Goal: Task Accomplishment & Management: Use online tool/utility

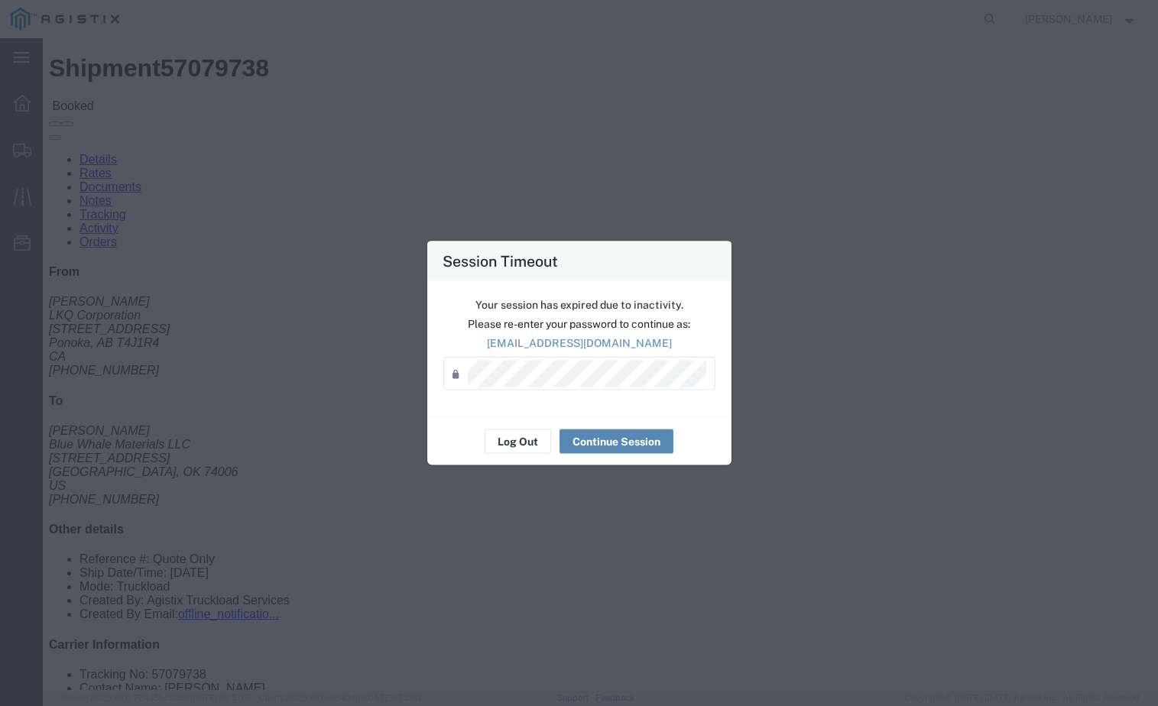
click at [608, 437] on button "Continue Session" at bounding box center [617, 442] width 114 height 24
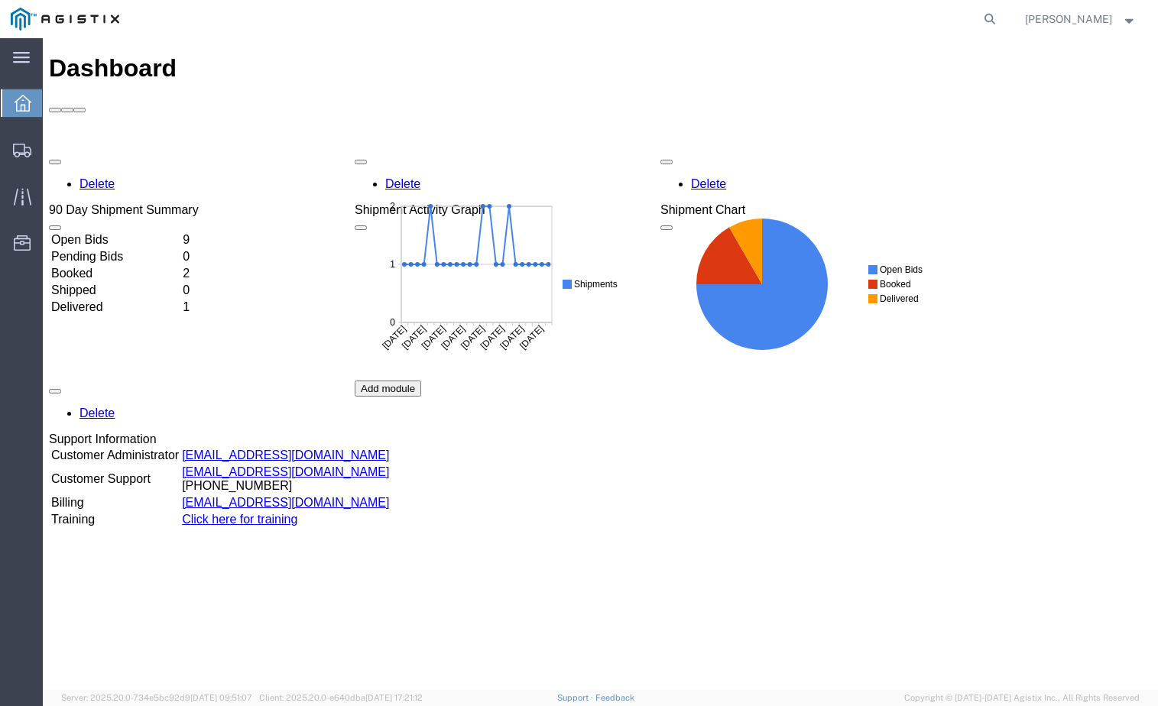
click at [180, 232] on td "Open Bids" at bounding box center [115, 239] width 130 height 15
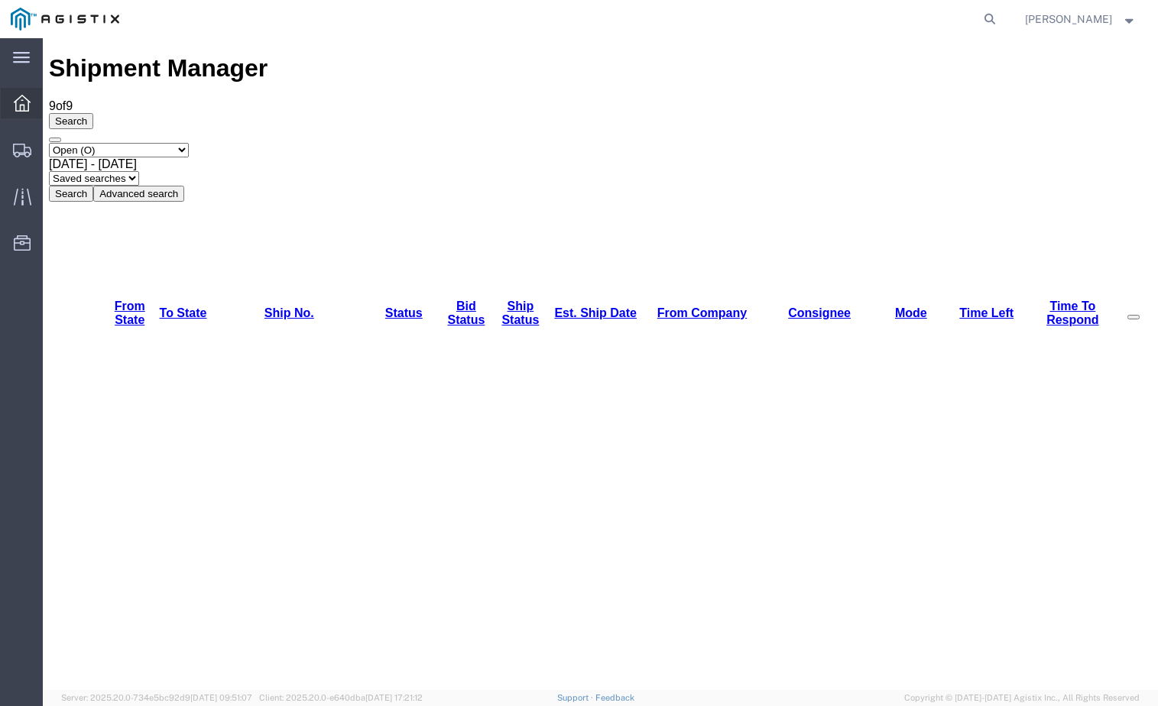
click at [28, 111] on icon at bounding box center [22, 103] width 17 height 17
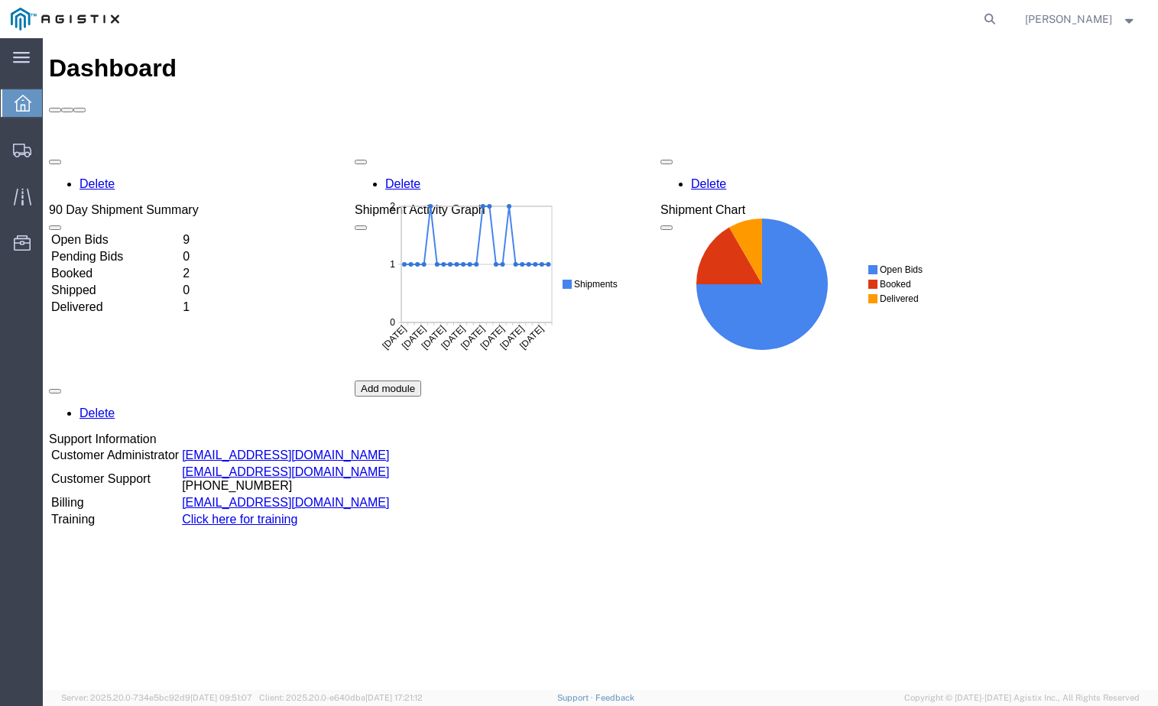
click at [180, 266] on td "Booked" at bounding box center [115, 273] width 130 height 15
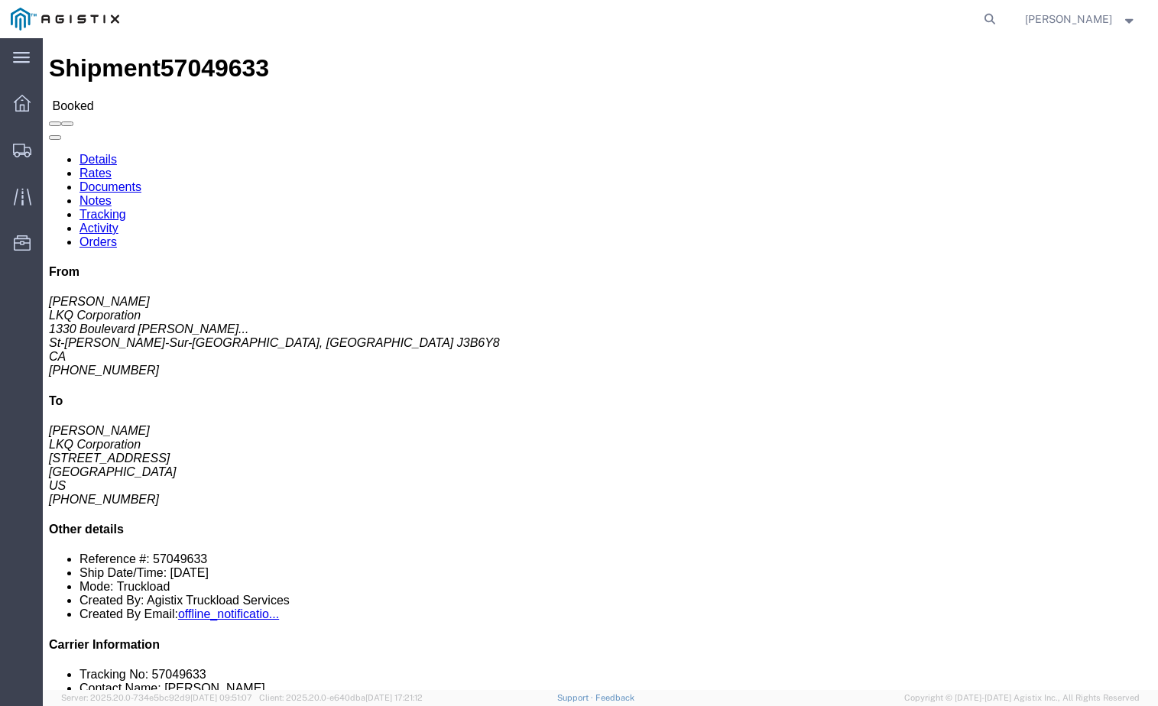
drag, startPoint x: 195, startPoint y: 180, endPoint x: 58, endPoint y: 177, distance: 136.9
click div "Ship From LKQ Corporation ([PERSON_NAME]) [STREET_ADDRESS][PERSON_NAME][PERSON_…"
click address "LKQ Corporation ([PERSON_NAME]) [STREET_ADDRESS][PERSON_NAME][PERSON_NAME] [PHO…"
drag, startPoint x: 186, startPoint y: 190, endPoint x: 14, endPoint y: 193, distance: 172.0
click div "Ship From LKQ Corporation ([PERSON_NAME]) [STREET_ADDRESS][PERSON_NAME][PERSON_…"
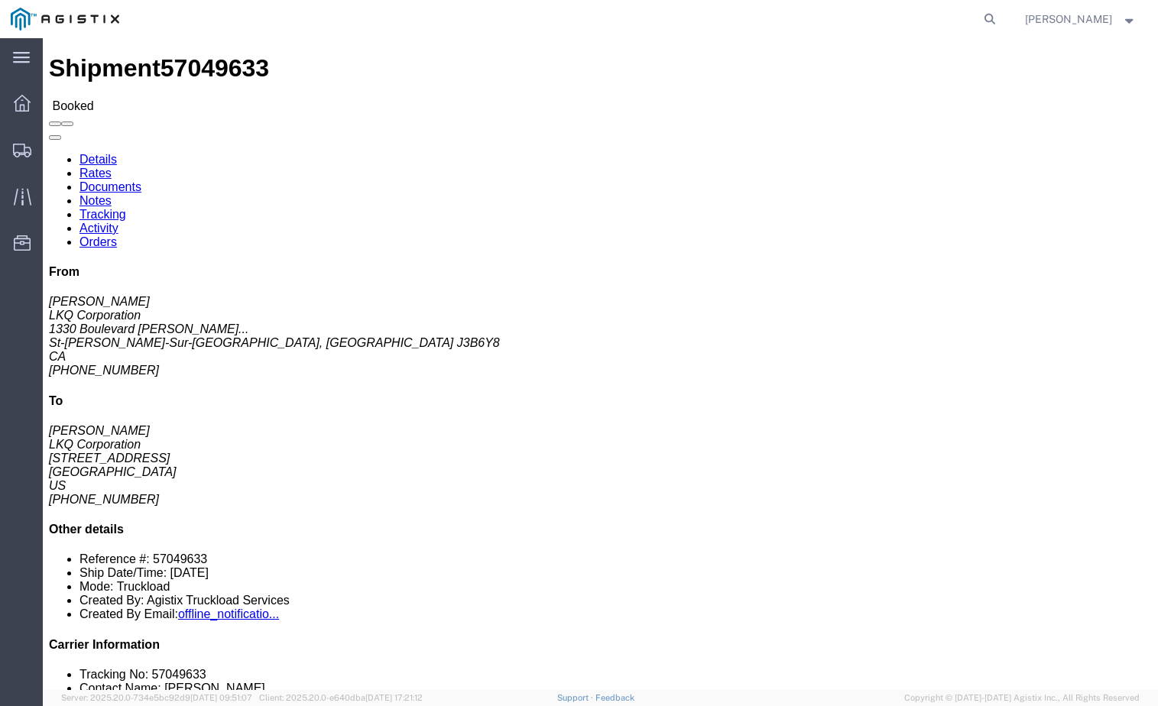
copy address "St-[PERSON_NAME]-Sur-[GEOGRAPHIC_DATA], [GEOGRAPHIC_DATA] J3B6Y8"
drag, startPoint x: 209, startPoint y: 172, endPoint x: 200, endPoint y: 177, distance: 10.3
click div "Ship To LKQ Corporation ([PERSON_NAME]) 1760 [STREET_ADDRESS] [PHONE_NUMBER] [E…"
drag, startPoint x: 196, startPoint y: 178, endPoint x: 15, endPoint y: 180, distance: 181.2
click div "Ship From LKQ Corporation ([PERSON_NAME]) [STREET_ADDRESS][PERSON_NAME][PERSON_…"
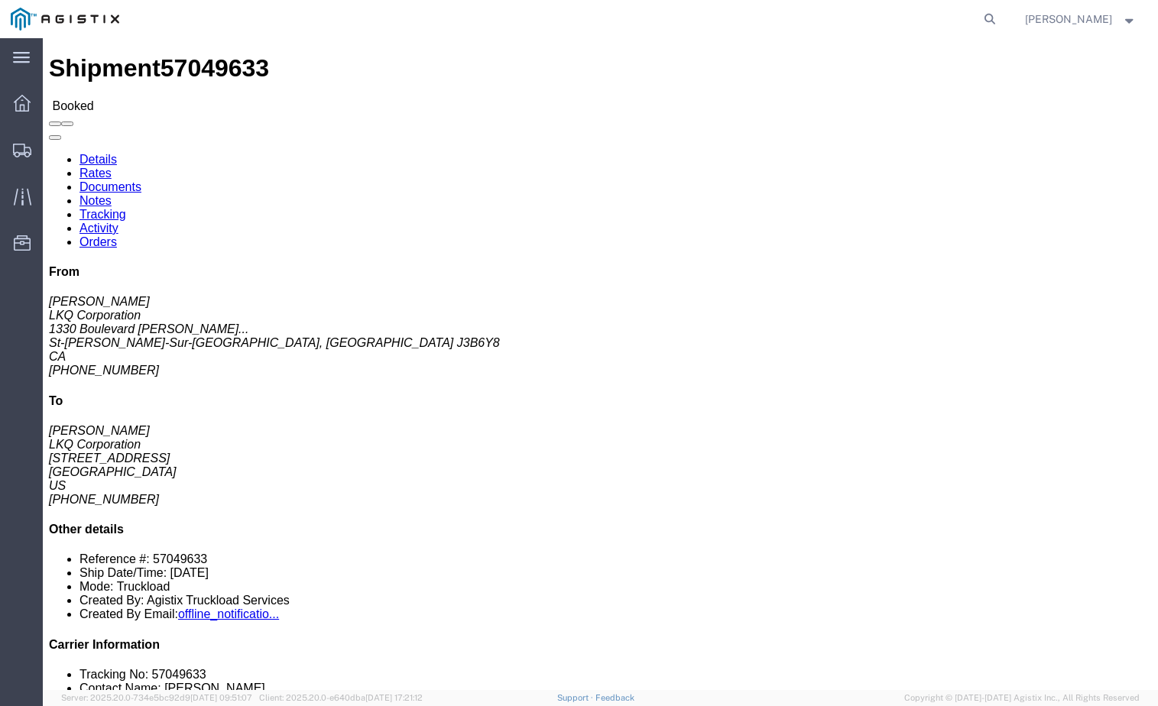
copy address "[STREET_ADDRESS][PERSON_NAME]"
